Goal: Task Accomplishment & Management: Manage account settings

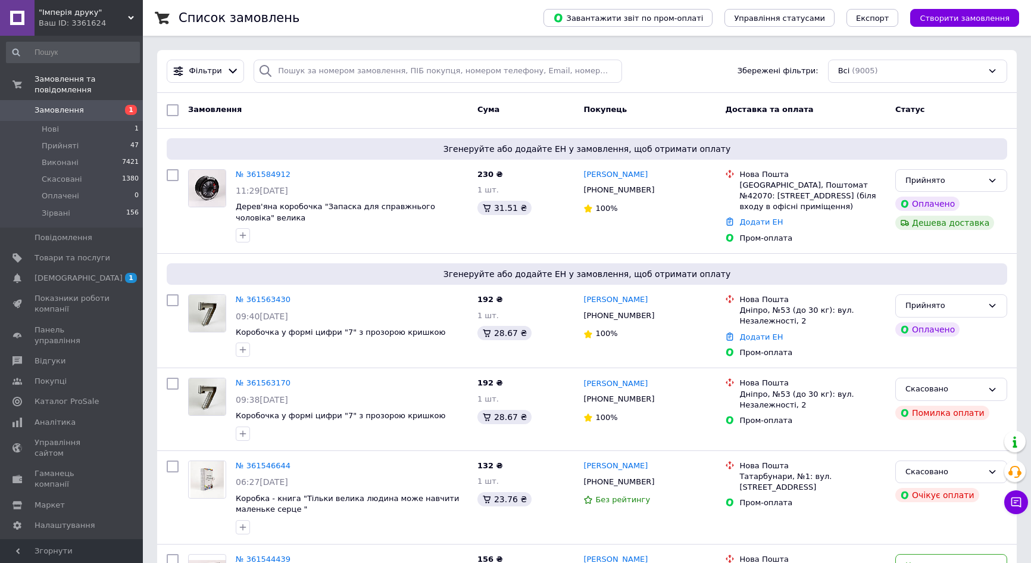
click at [86, 138] on li "Прийняті 47" at bounding box center [73, 146] width 146 height 17
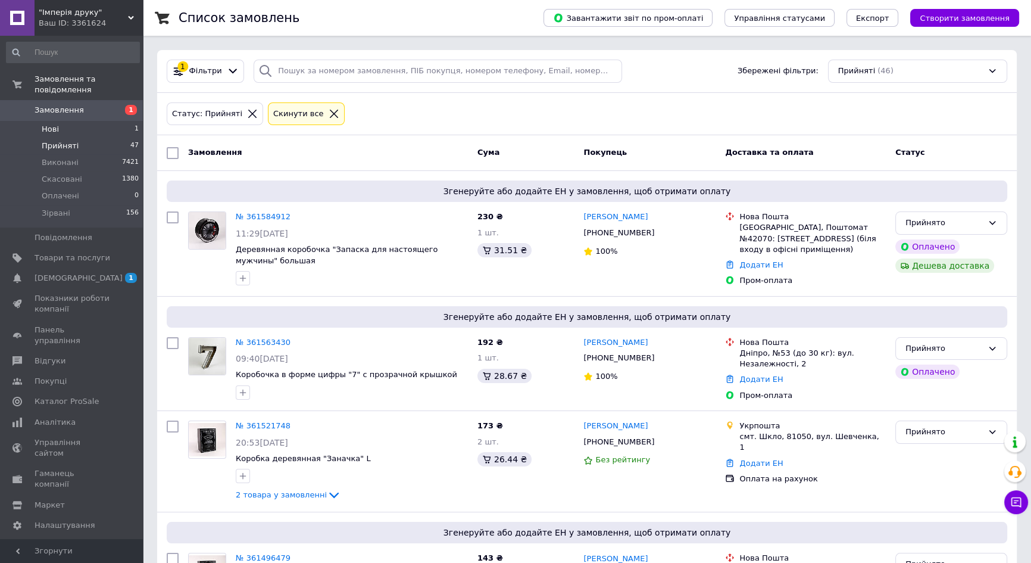
click at [63, 121] on li "Нові 1" at bounding box center [73, 129] width 146 height 17
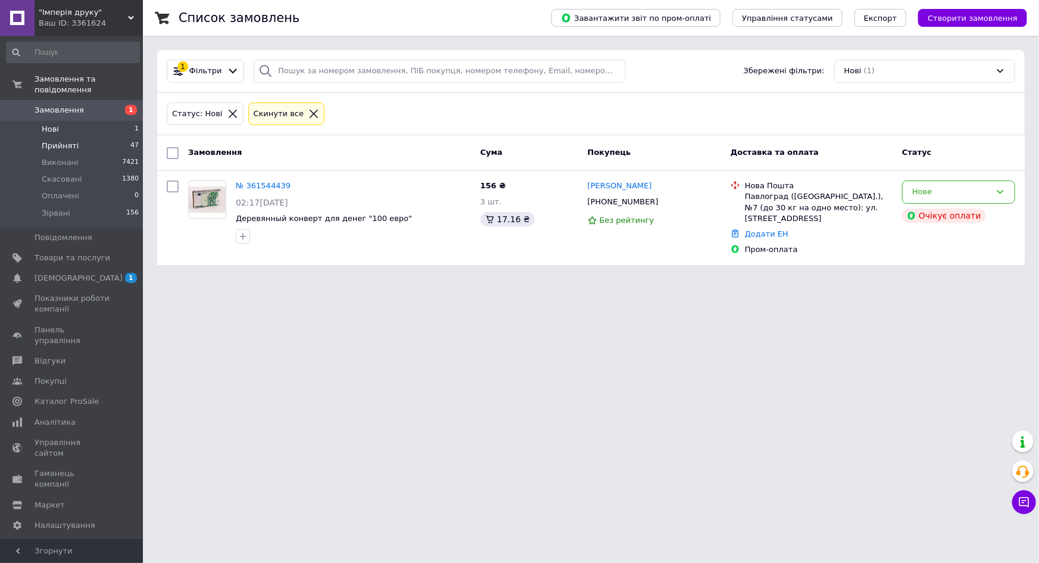
click at [112, 138] on li "Прийняті 47" at bounding box center [73, 146] width 146 height 17
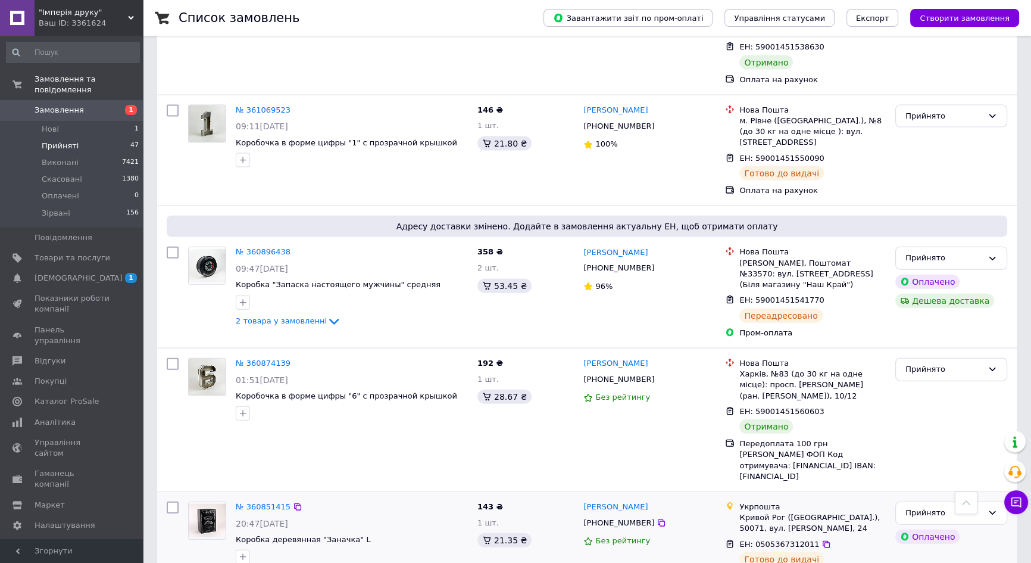
scroll to position [3356, 0]
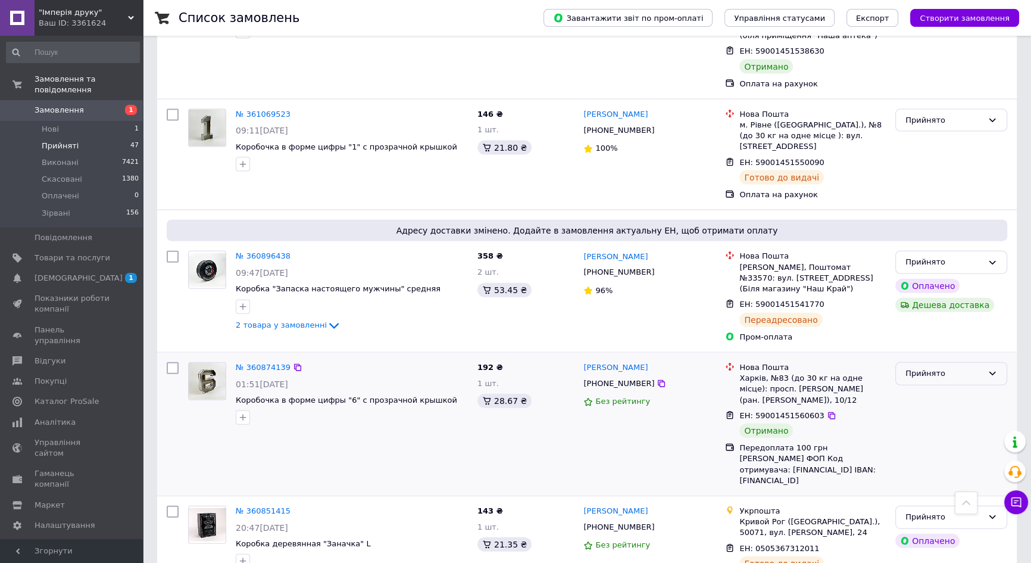
click at [926, 367] on div "Прийнято" at bounding box center [944, 373] width 77 height 13
click at [911, 388] on li "Виконано" at bounding box center [951, 399] width 111 height 22
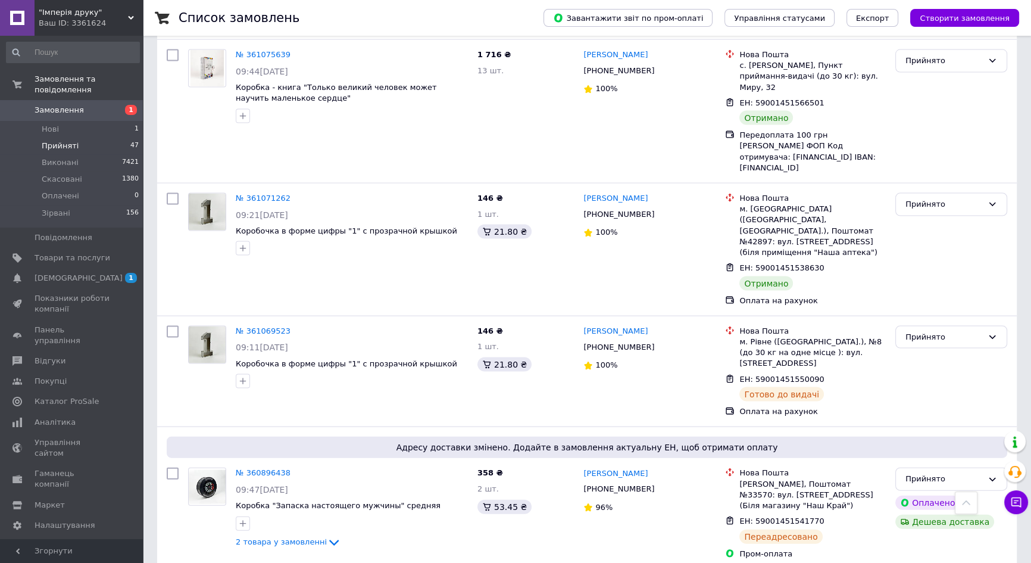
scroll to position [3031, 0]
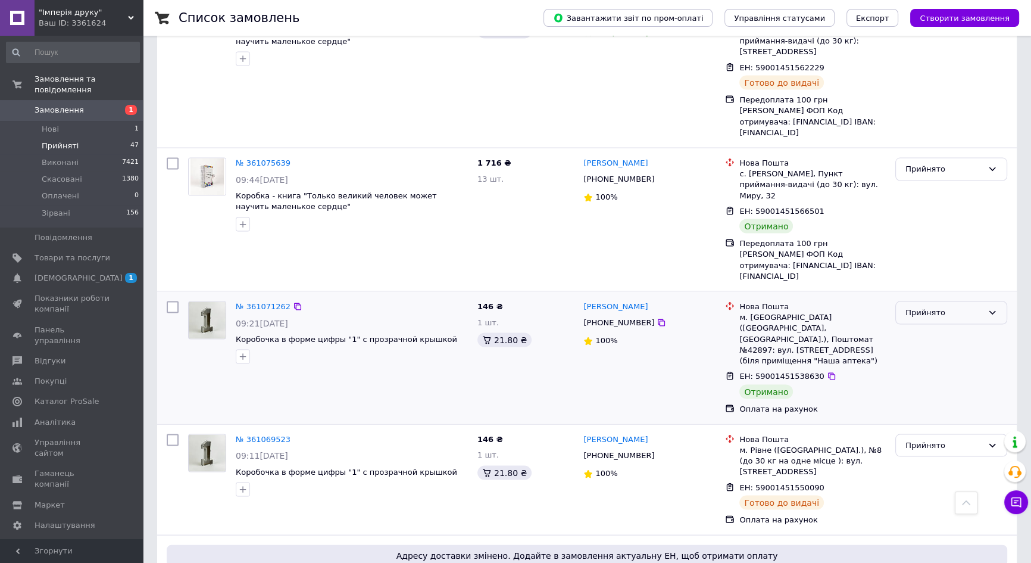
click at [941, 307] on div "Прийнято" at bounding box center [944, 313] width 77 height 13
click at [937, 327] on li "Виконано" at bounding box center [951, 338] width 111 height 22
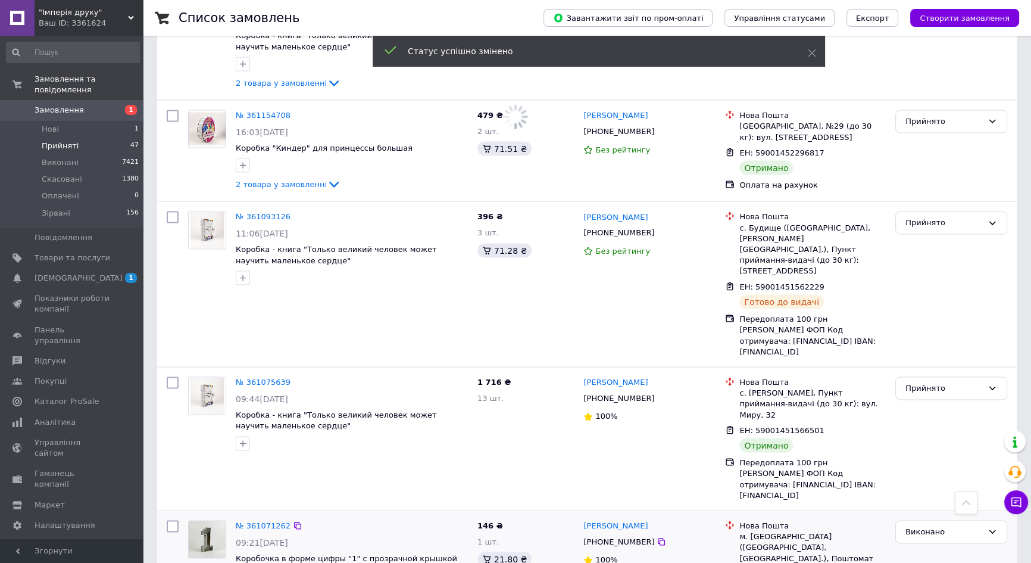
scroll to position [2706, 0]
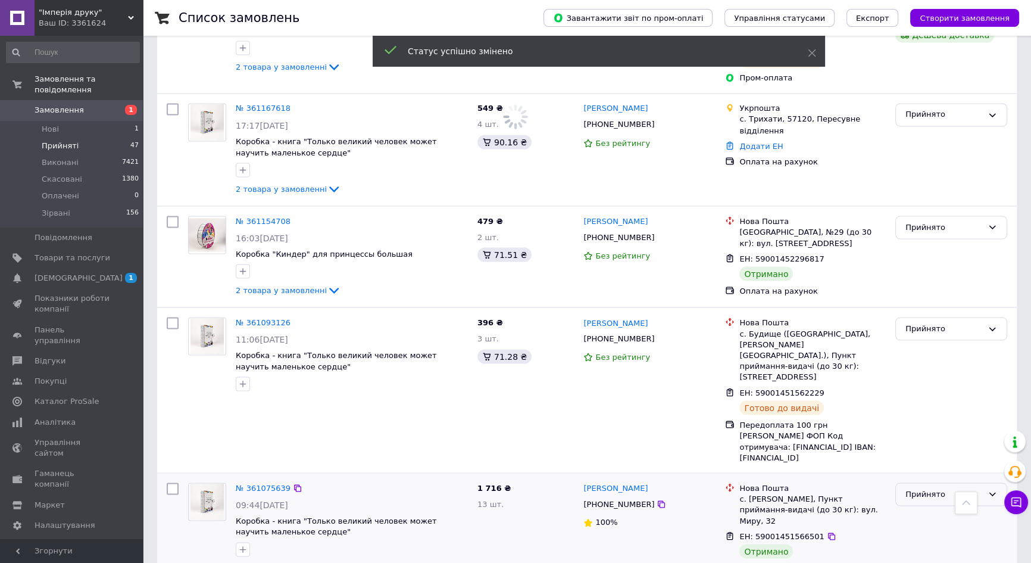
click at [923, 488] on div "Прийнято" at bounding box center [944, 494] width 77 height 13
click at [924, 508] on li "Виконано" at bounding box center [951, 519] width 111 height 22
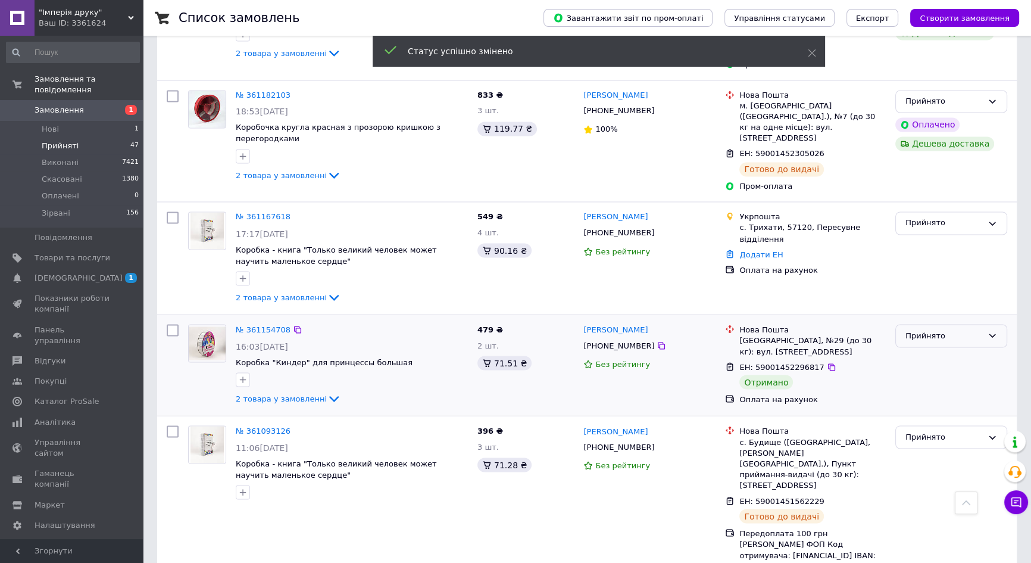
click at [940, 329] on div "Прийнято" at bounding box center [944, 335] width 77 height 13
click at [929, 350] on li "Виконано" at bounding box center [951, 361] width 111 height 22
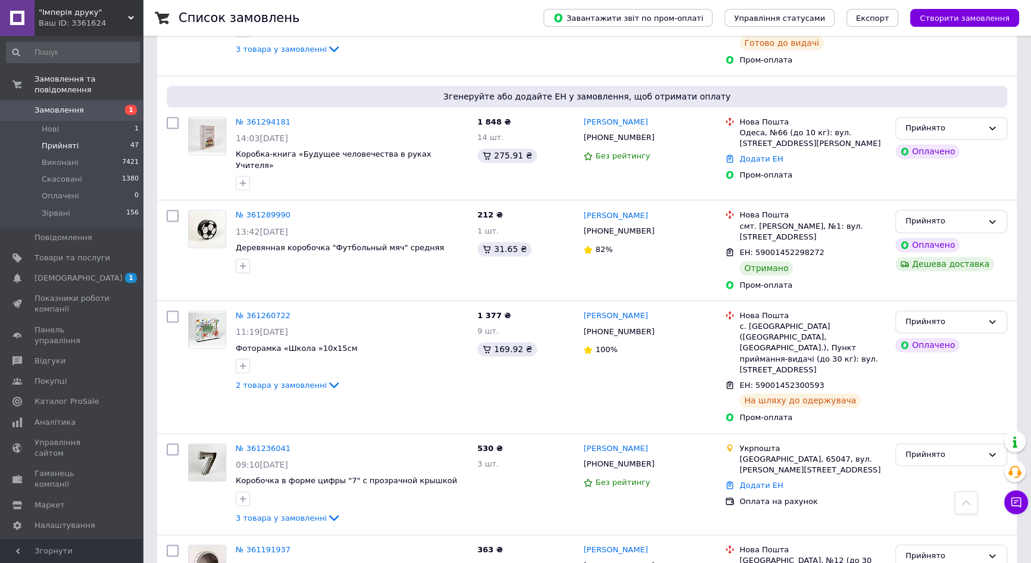
scroll to position [1948, 0]
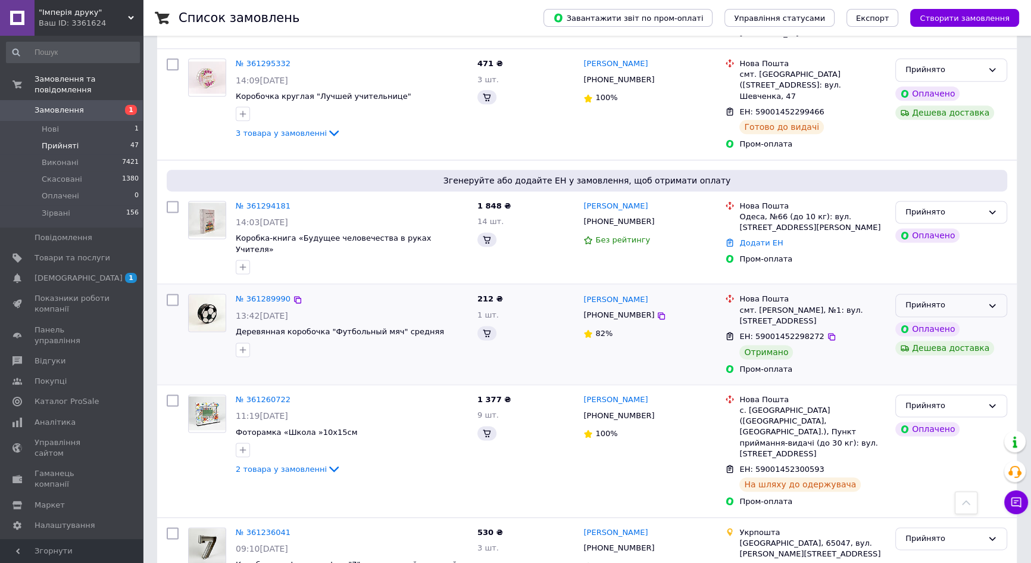
click at [913, 299] on div "Прийнято" at bounding box center [944, 305] width 77 height 13
click at [916, 319] on li "Виконано" at bounding box center [951, 330] width 111 height 22
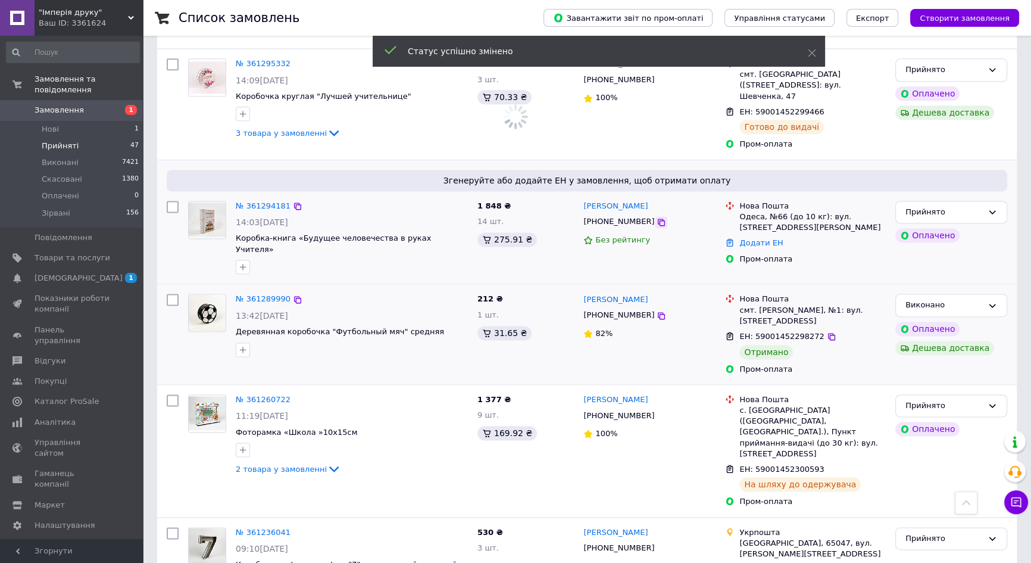
click at [657, 217] on icon at bounding box center [662, 222] width 10 height 10
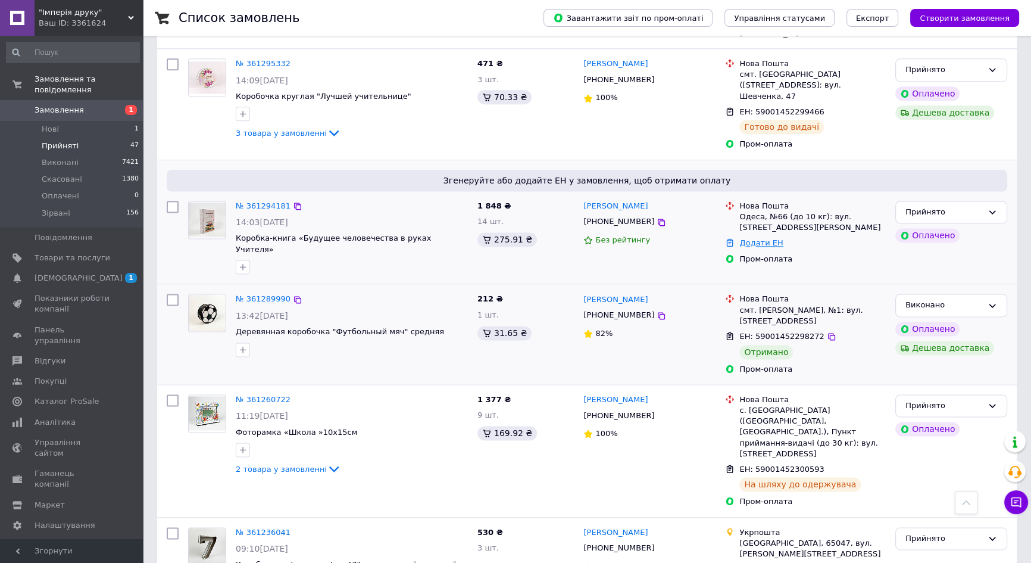
click at [757, 238] on link "Додати ЕН" at bounding box center [761, 242] width 43 height 9
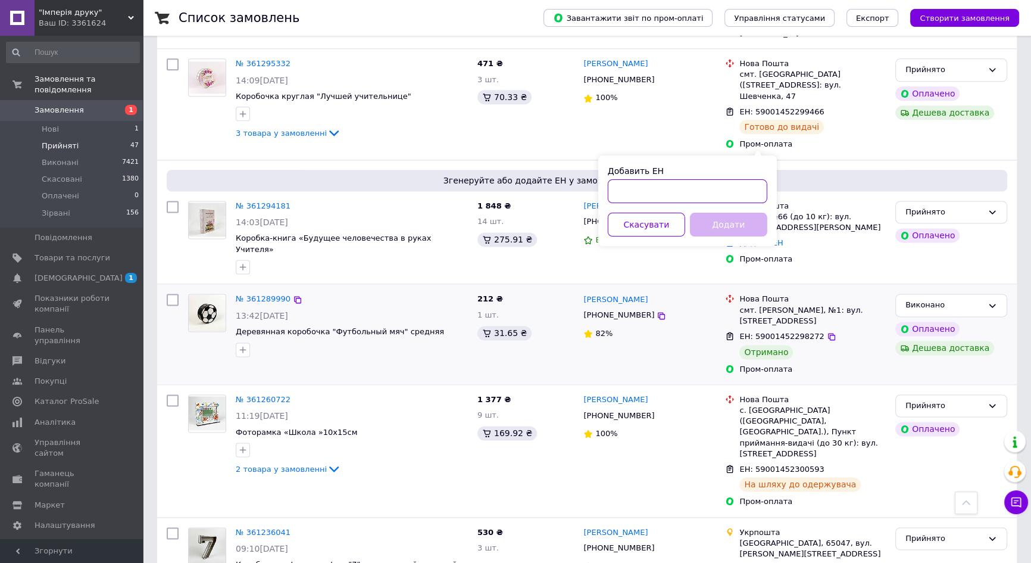
click at [729, 193] on input "Добавить ЕН" at bounding box center [688, 191] width 160 height 24
paste input "59001453778857"
type input "59001453778857"
click at [716, 223] on button "Додати" at bounding box center [728, 225] width 77 height 24
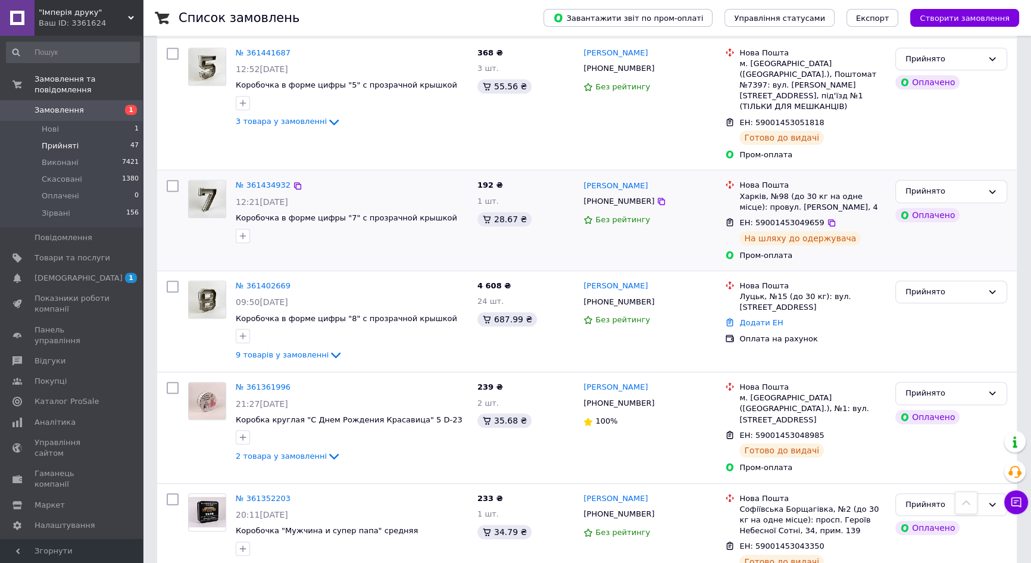
scroll to position [812, 0]
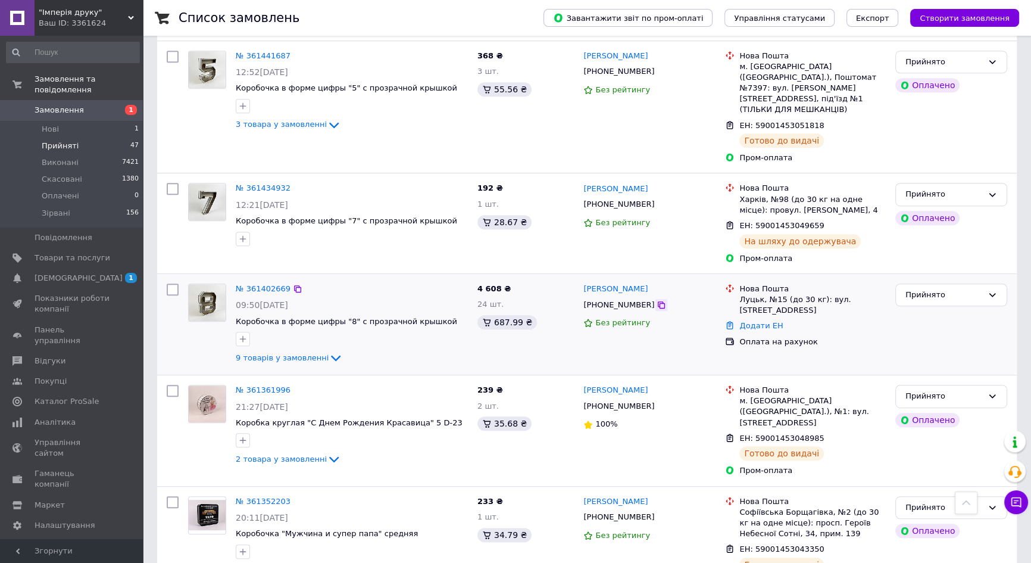
click at [657, 300] on icon at bounding box center [662, 305] width 10 height 10
click at [750, 321] on link "Додати ЕН" at bounding box center [761, 325] width 43 height 9
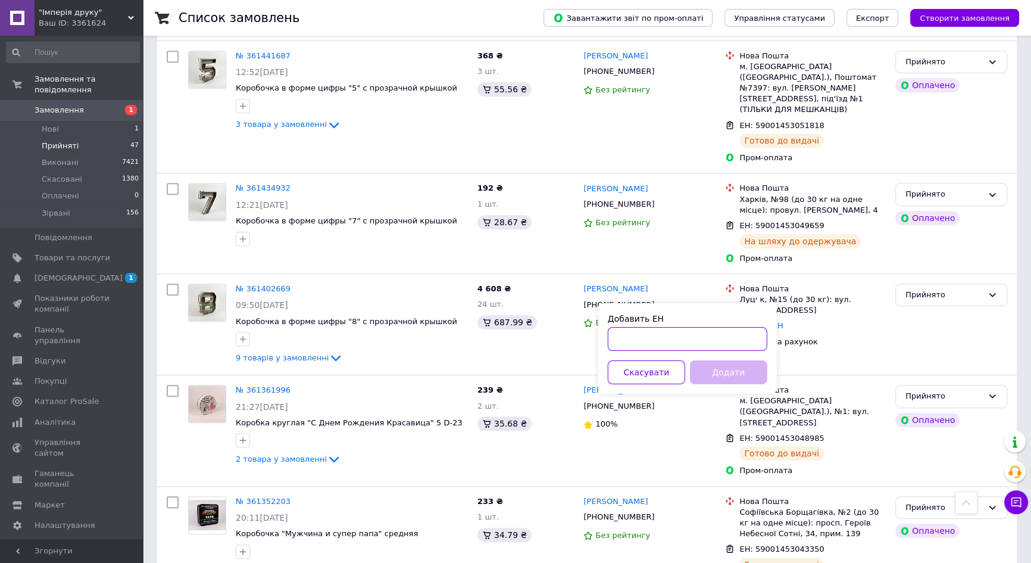
click at [672, 345] on input "Добавить ЕН" at bounding box center [688, 339] width 160 height 24
paste input "59001453779712"
type input "59001453779712"
click at [715, 366] on button "Додати" at bounding box center [728, 372] width 77 height 24
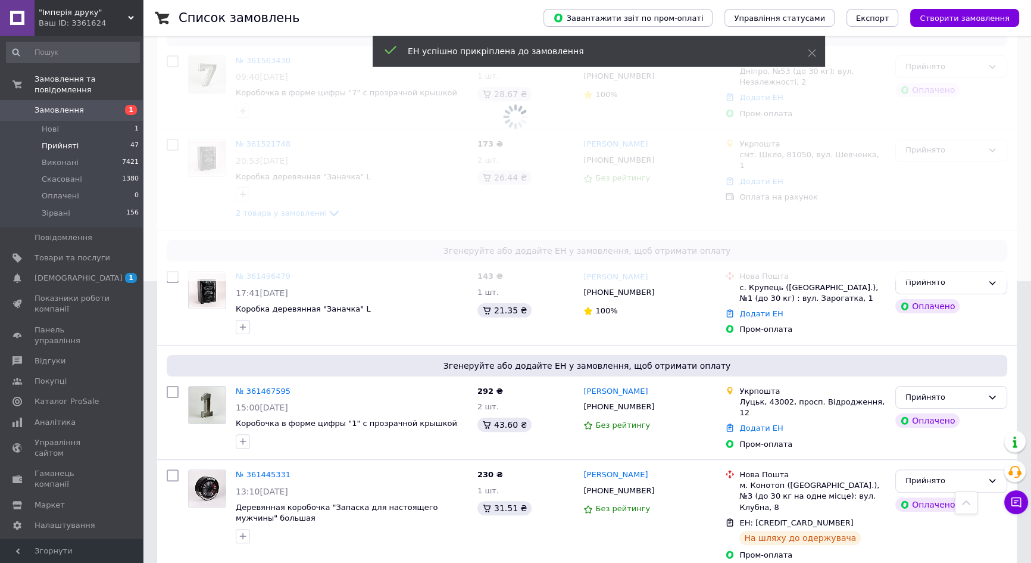
scroll to position [270, 0]
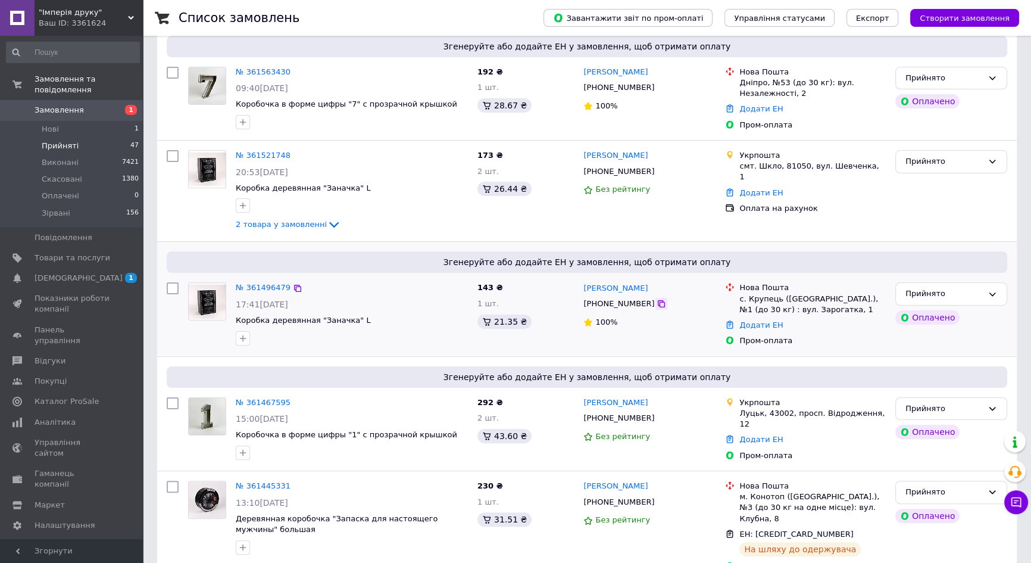
click at [657, 303] on icon at bounding box center [662, 304] width 10 height 10
click at [756, 320] on link "Додати ЕН" at bounding box center [761, 324] width 43 height 9
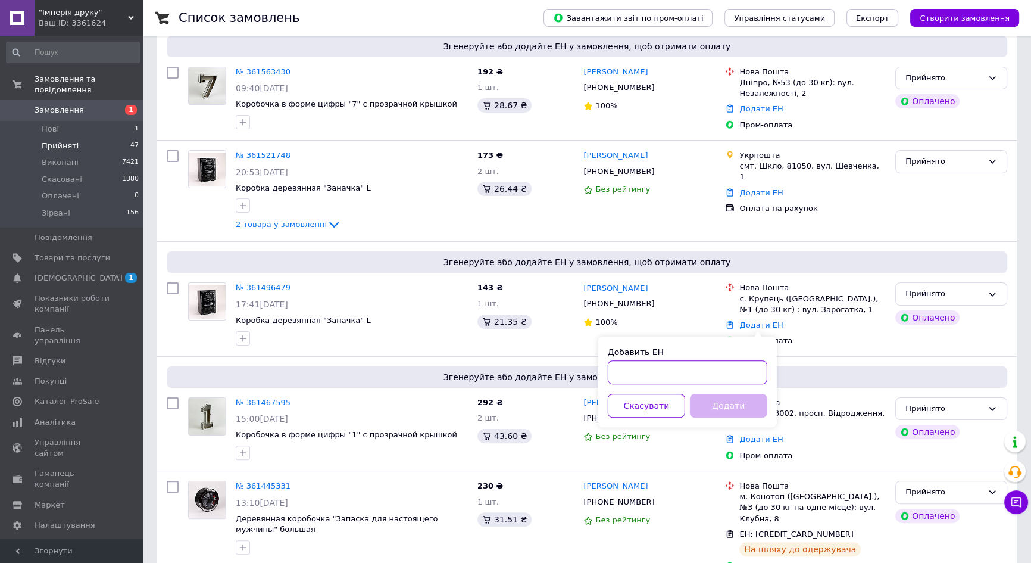
click at [716, 375] on input "Добавить ЕН" at bounding box center [688, 372] width 160 height 24
paste input "59001453802107"
type input "59001453802107"
click at [726, 412] on button "Додати" at bounding box center [728, 406] width 77 height 24
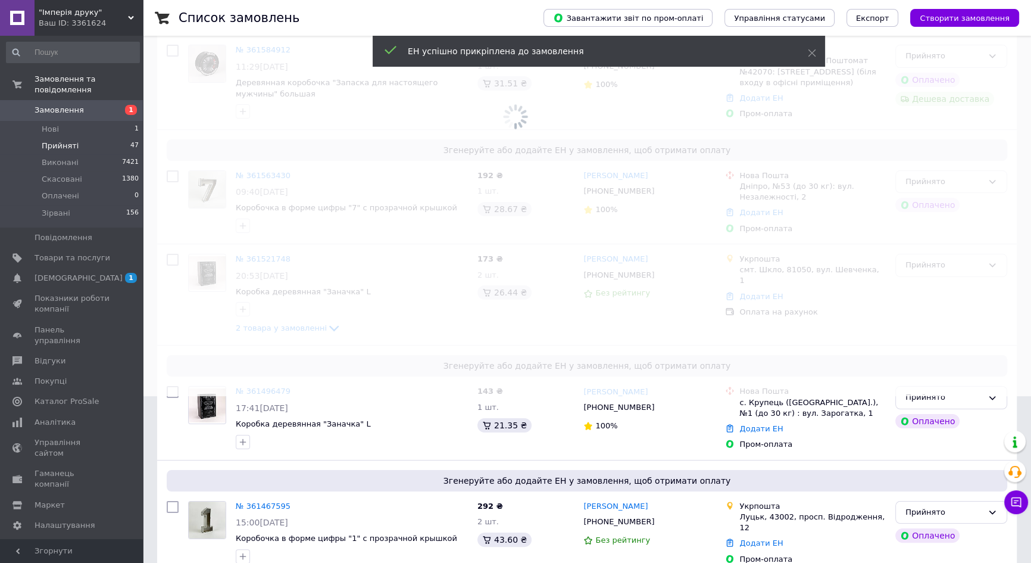
scroll to position [108, 0]
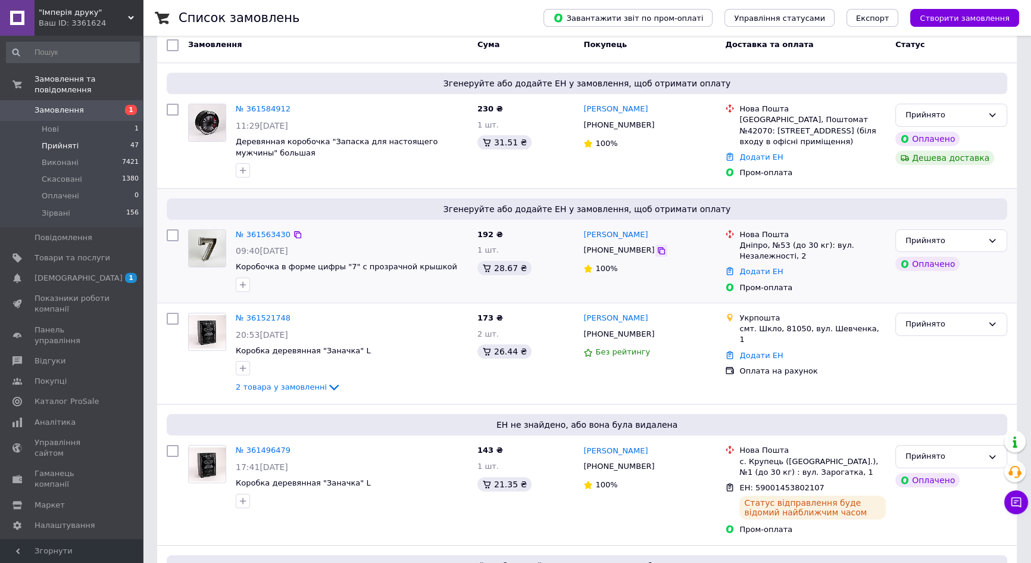
click at [658, 251] on icon at bounding box center [661, 250] width 7 height 7
click at [747, 276] on div "Додати ЕН" at bounding box center [812, 272] width 151 height 16
click at [748, 268] on link "Додати ЕН" at bounding box center [761, 271] width 43 height 9
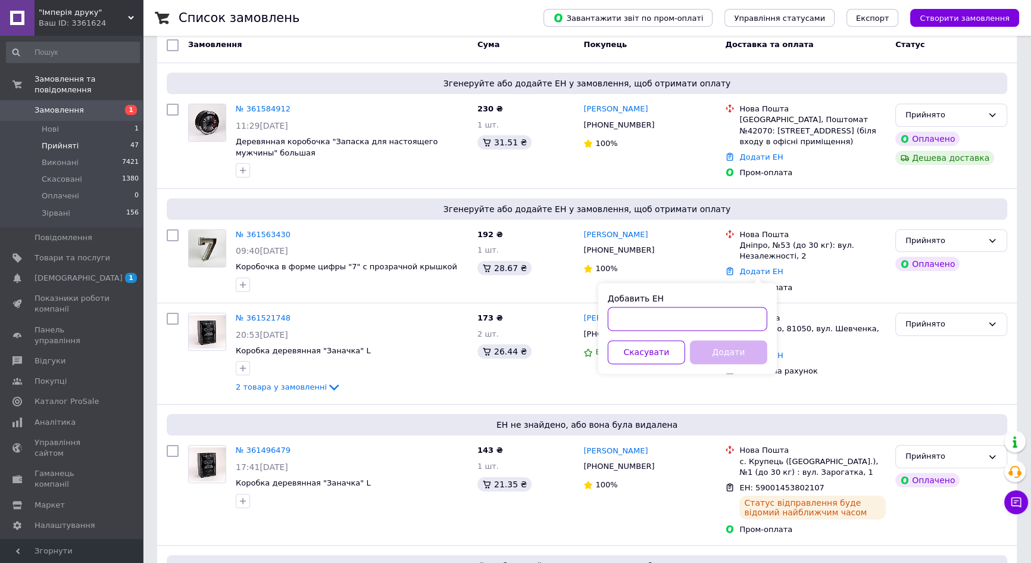
click at [691, 313] on input "Добавить ЕН" at bounding box center [688, 319] width 160 height 24
paste input "59001453800382"
type input "59001453800382"
click at [713, 355] on button "Додати" at bounding box center [728, 352] width 77 height 24
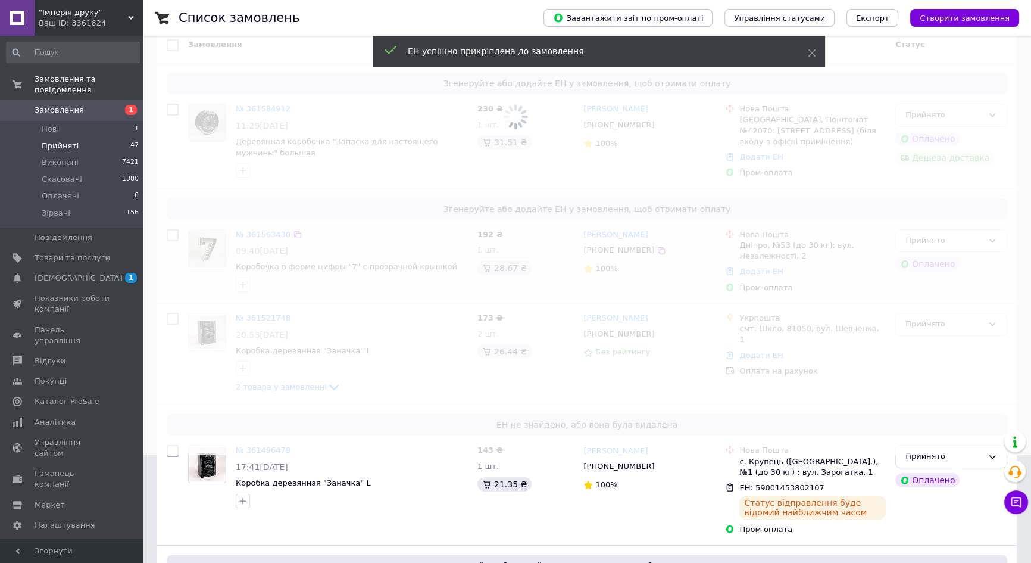
scroll to position [0, 0]
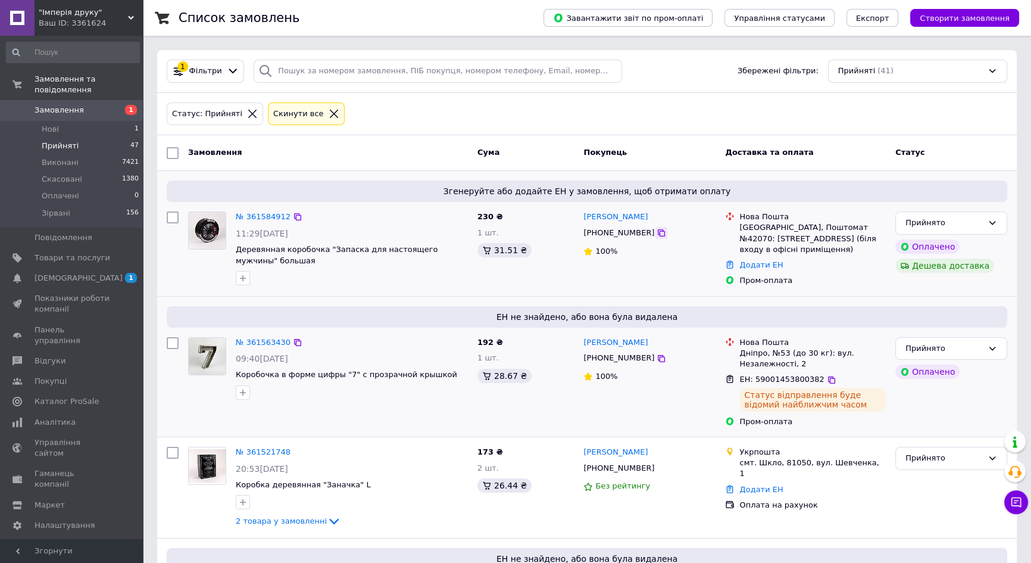
click at [657, 233] on icon at bounding box center [662, 233] width 10 height 10
click at [754, 267] on link "Додати ЕН" at bounding box center [761, 264] width 43 height 9
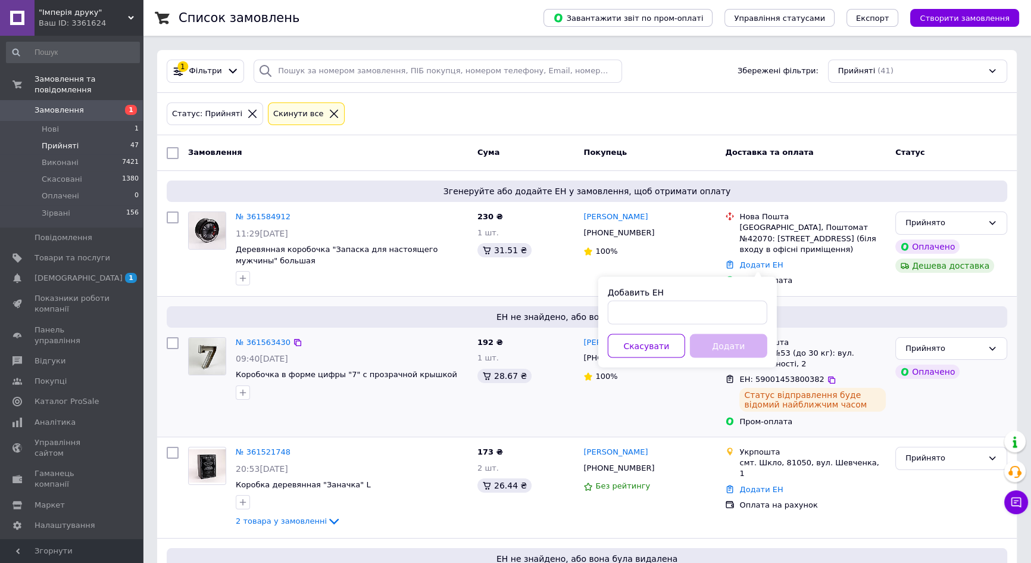
click at [684, 327] on div "Добавить ЕН Скасувати Додати" at bounding box center [687, 322] width 179 height 91
click at [682, 314] on input "Добавить ЕН" at bounding box center [688, 313] width 160 height 24
paste input "59001453797707"
type input "59001453797707"
click at [718, 347] on button "Додати" at bounding box center [728, 346] width 77 height 24
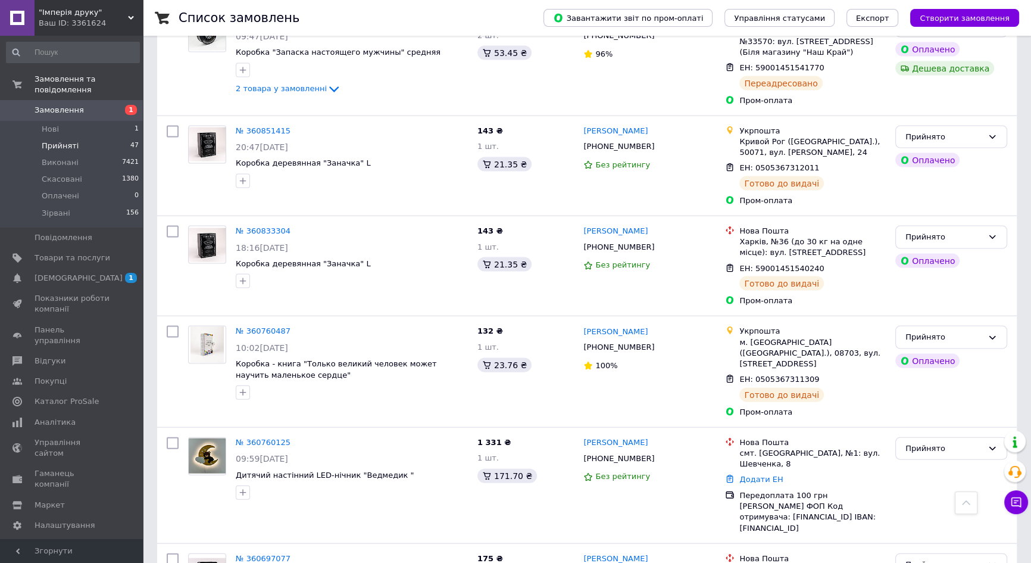
scroll to position [3143, 0]
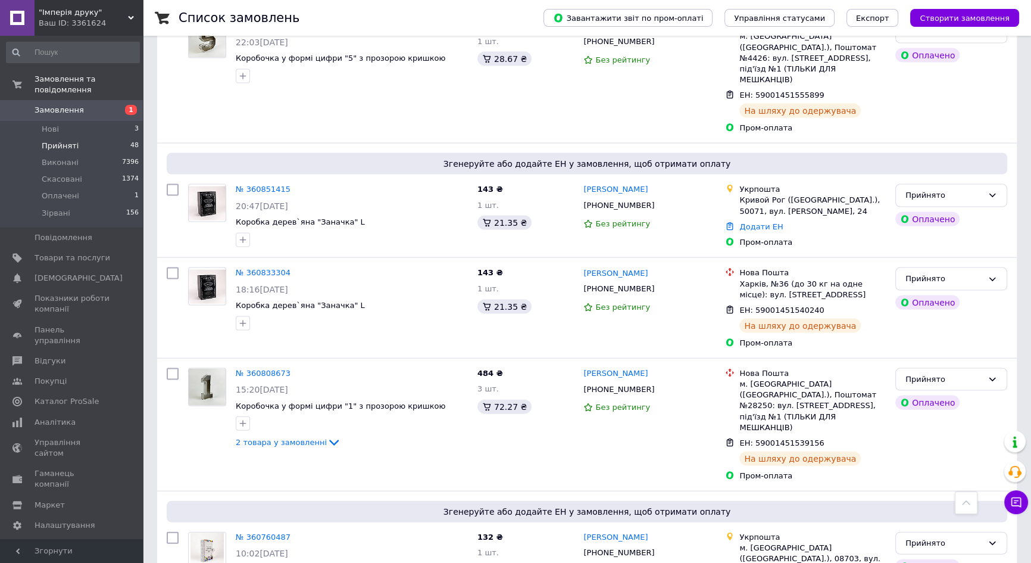
scroll to position [3143, 0]
